Goal: Information Seeking & Learning: Learn about a topic

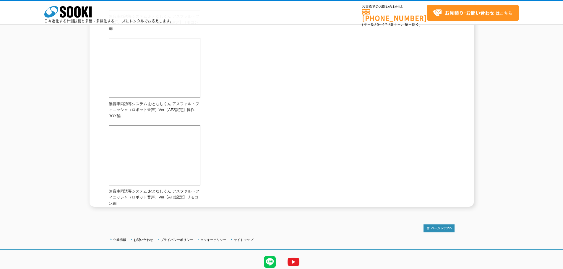
scroll to position [444, 0]
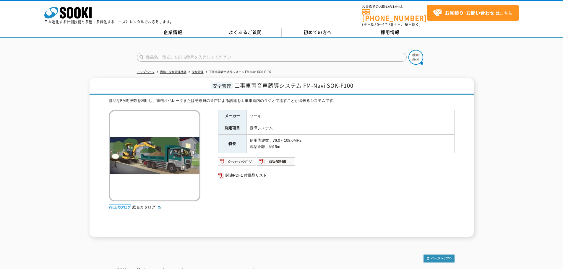
click at [250, 159] on img at bounding box center [237, 161] width 39 height 9
